Goal: Book appointment/travel/reservation

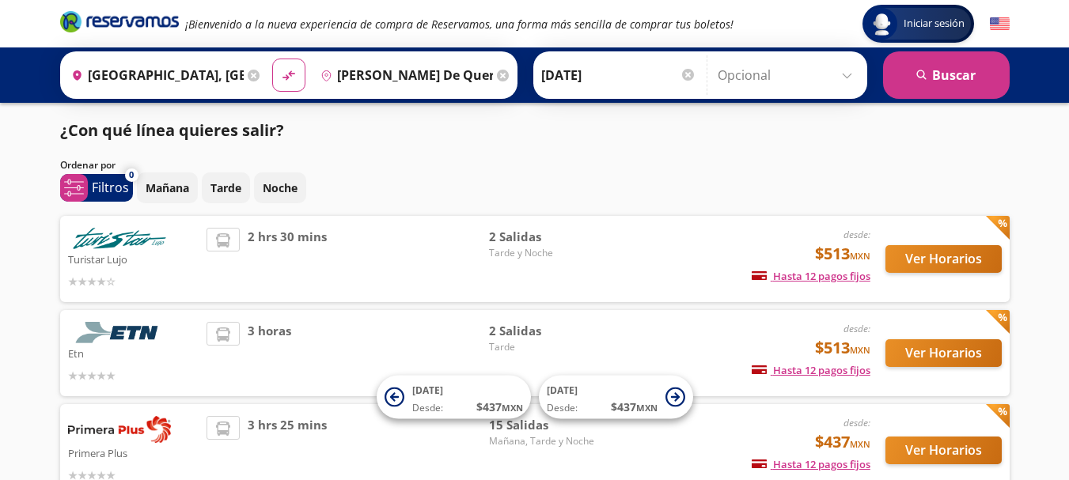
click at [248, 76] on icon at bounding box center [254, 76] width 12 height 12
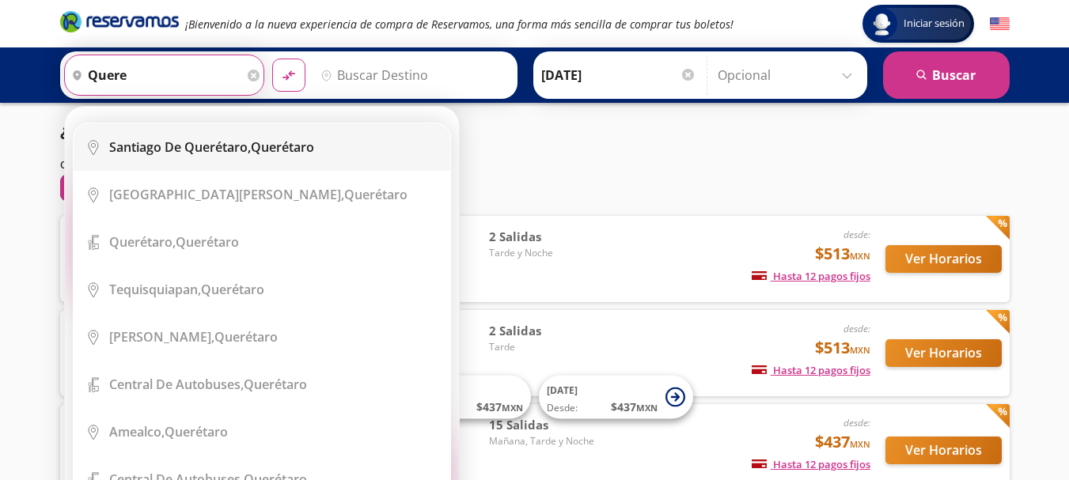
click at [244, 148] on b "Santiago de Querétaro," at bounding box center [180, 146] width 142 height 17
type input "[PERSON_NAME] de Querétaro, [GEOGRAPHIC_DATA]"
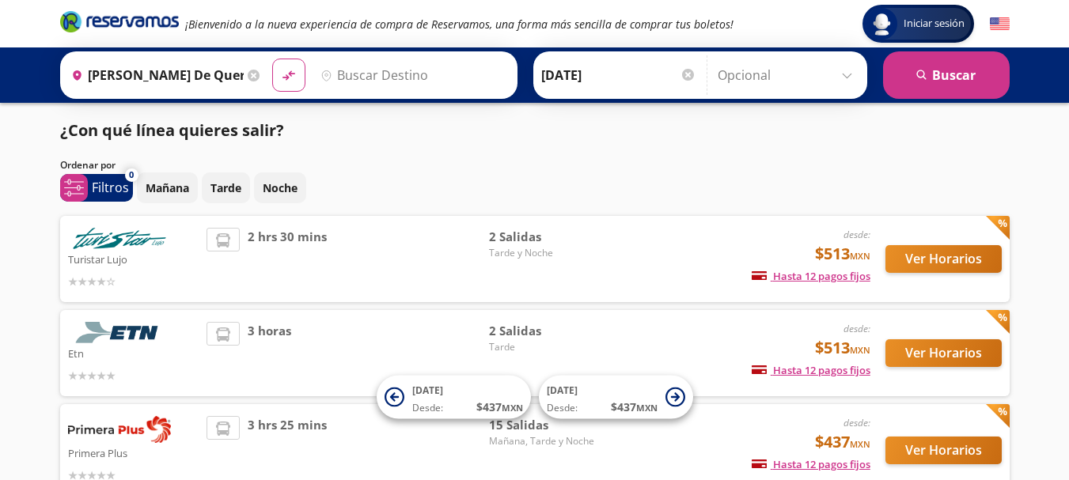
click at [378, 71] on input "Destino" at bounding box center [411, 75] width 195 height 40
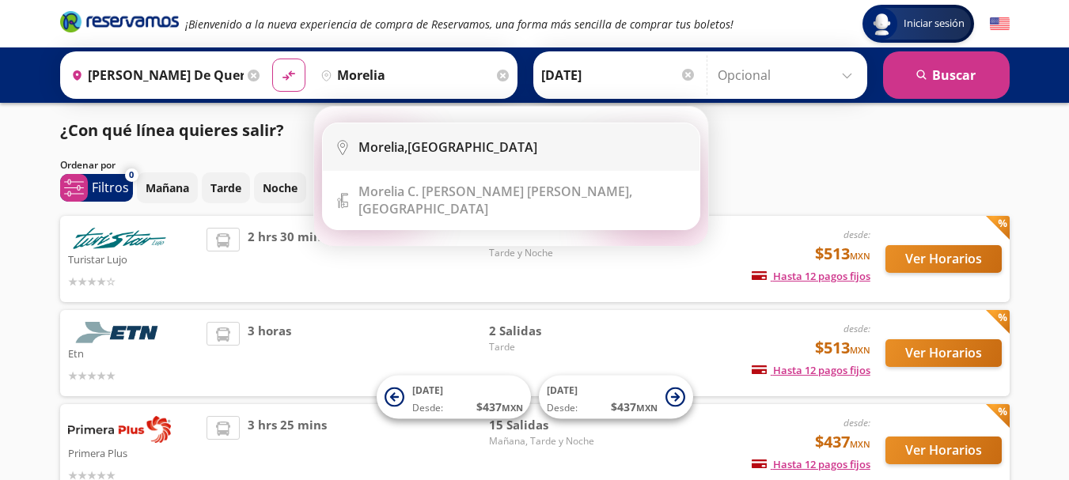
click at [410, 147] on div "[GEOGRAPHIC_DATA], [GEOGRAPHIC_DATA]" at bounding box center [447, 146] width 179 height 17
type input "[GEOGRAPHIC_DATA], [GEOGRAPHIC_DATA]"
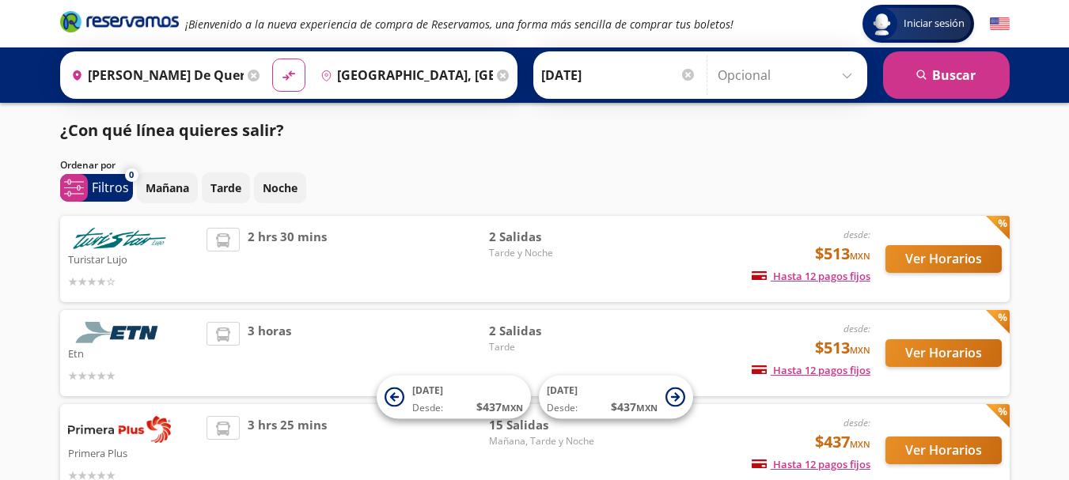
click at [688, 78] on div at bounding box center [688, 75] width 12 height 12
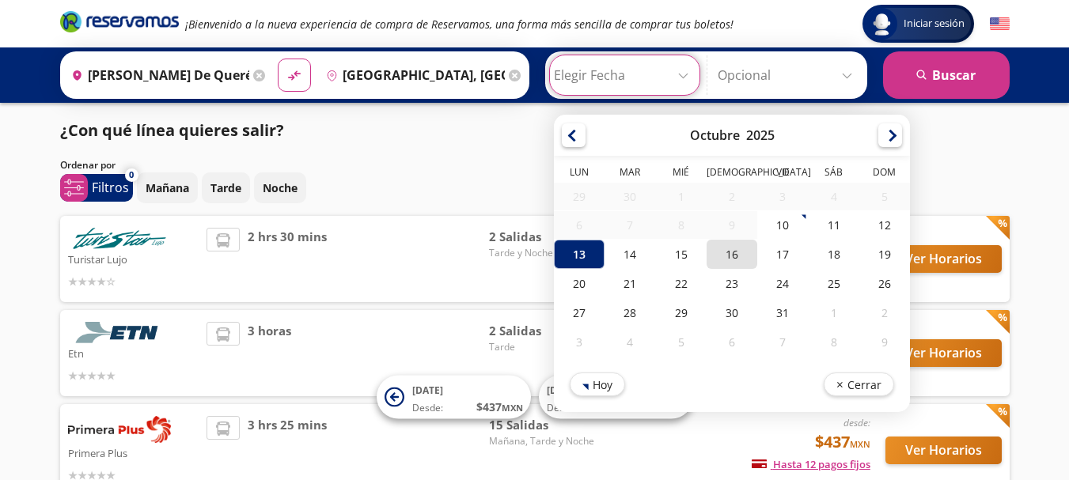
click at [734, 255] on div "16" at bounding box center [731, 254] width 51 height 29
type input "[DATE]"
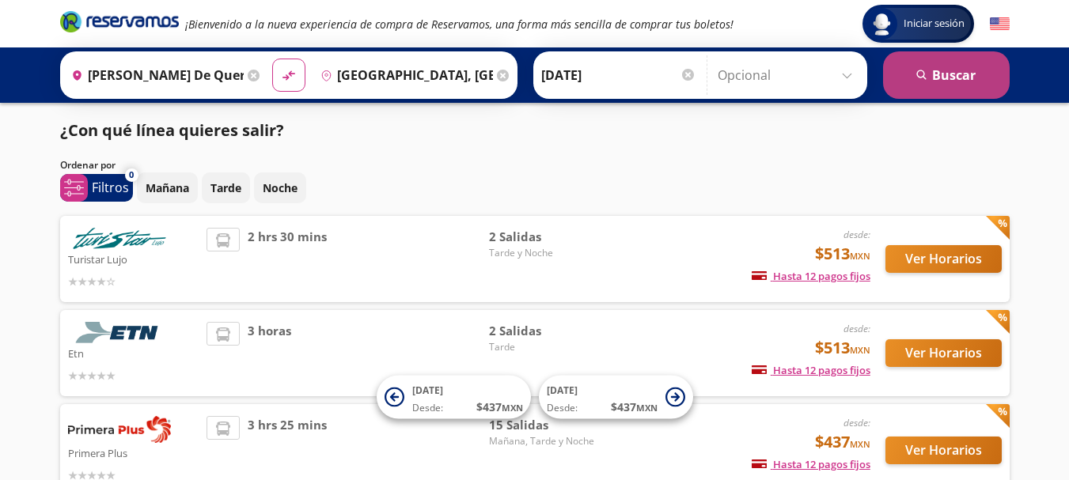
click at [959, 72] on button "search [GEOGRAPHIC_DATA]" at bounding box center [946, 74] width 127 height 47
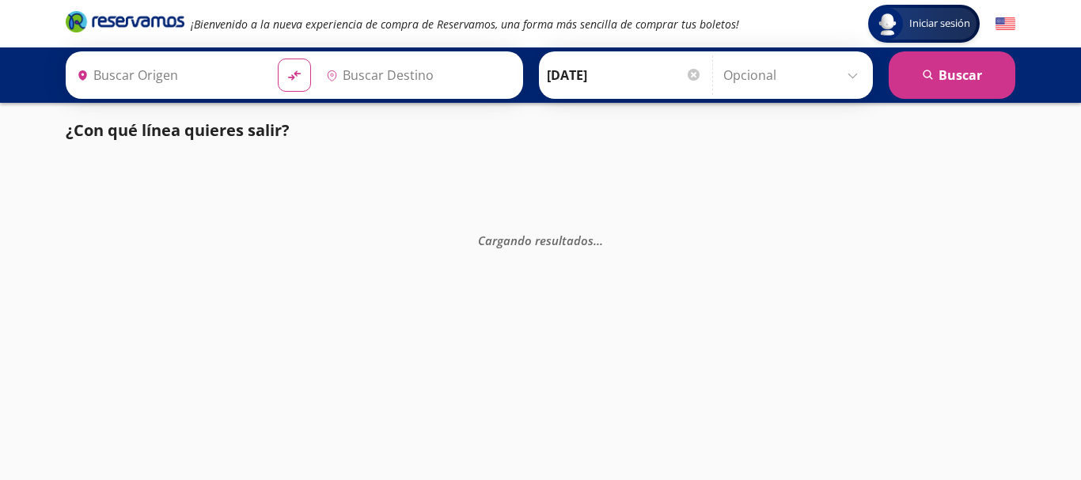
type input "[GEOGRAPHIC_DATA], [GEOGRAPHIC_DATA]"
type input "[PERSON_NAME] de Querétaro, [GEOGRAPHIC_DATA]"
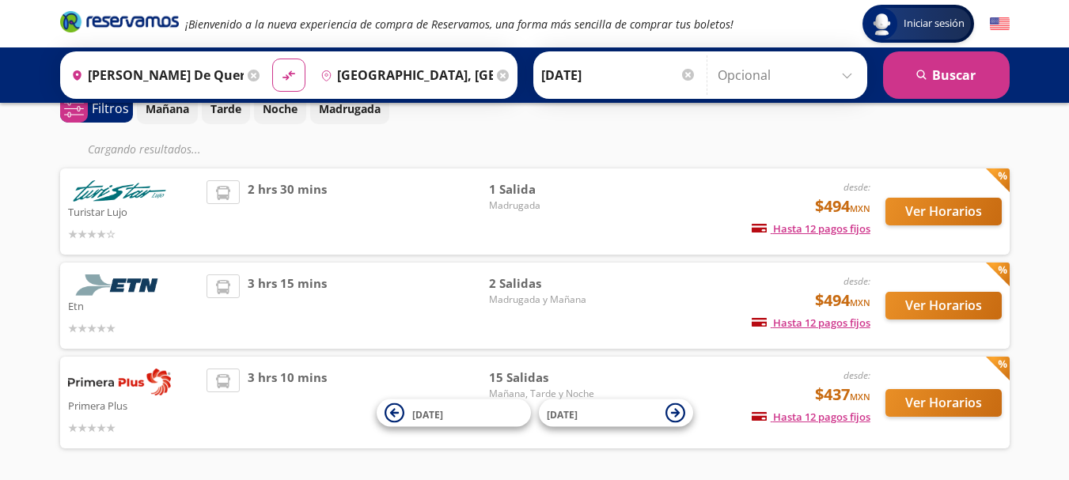
scroll to position [135, 0]
